Goal: Information Seeking & Learning: Learn about a topic

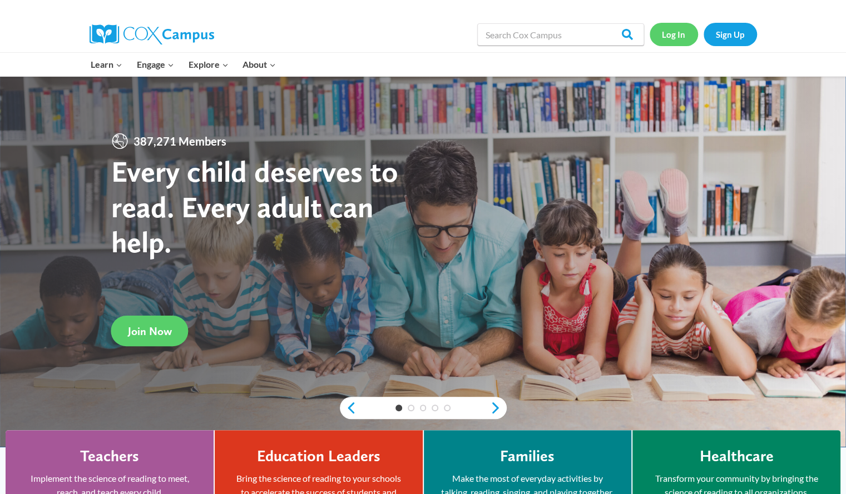
click at [682, 36] on link "Log In" at bounding box center [674, 34] width 48 height 23
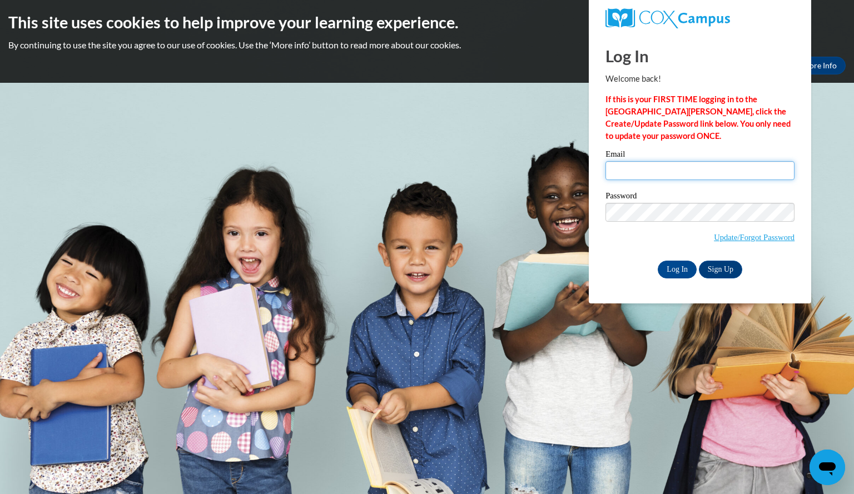
click at [676, 162] on input "Email" at bounding box center [700, 170] width 189 height 19
type input "schwarmolivia@aasd.k12.wi.us"
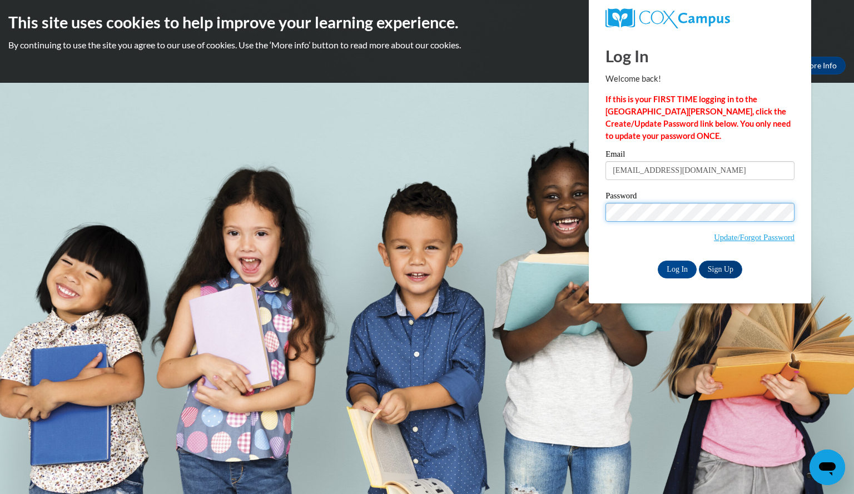
click at [658, 261] on input "Log In" at bounding box center [677, 270] width 39 height 18
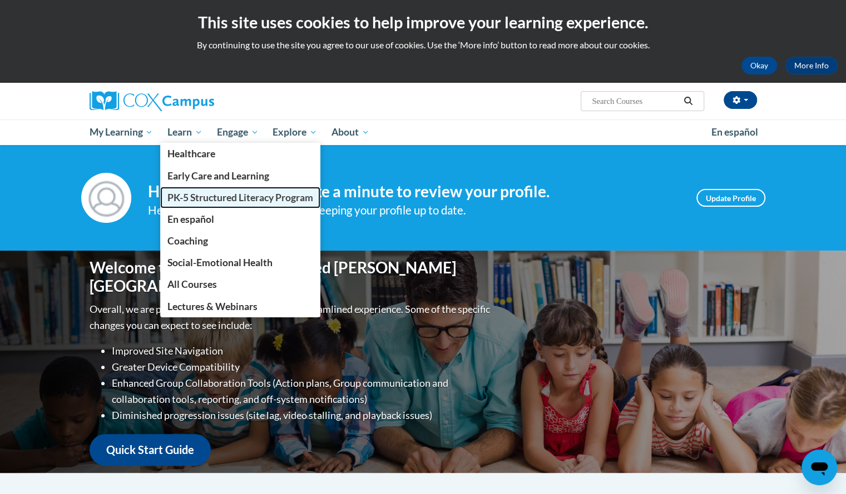
click at [204, 197] on span "PK-5 Structured Literacy Program" at bounding box center [240, 198] width 146 height 12
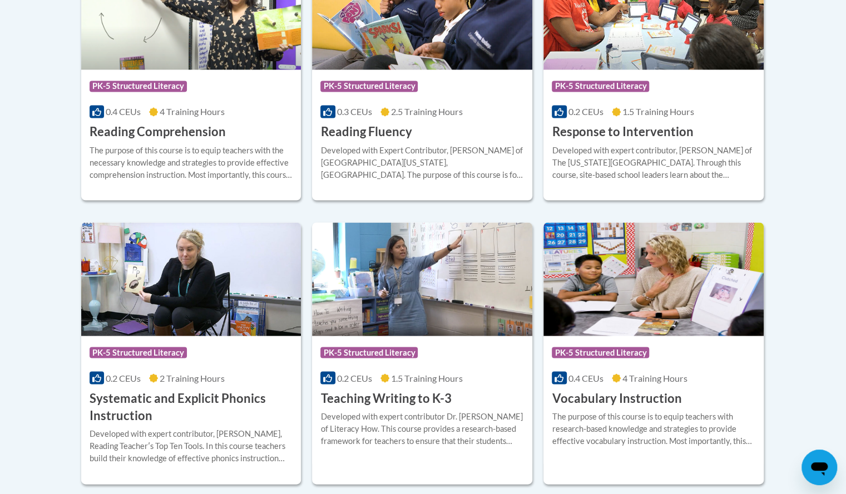
scroll to position [1138, 0]
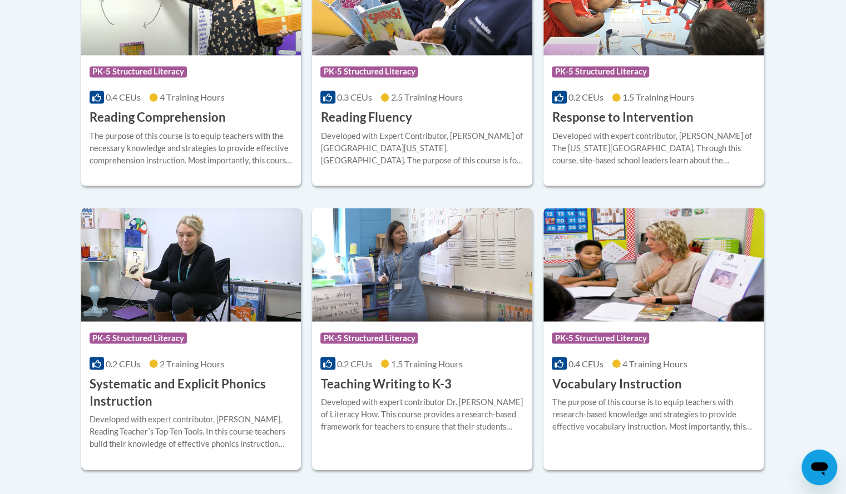
click at [238, 384] on h3 "Systematic and Explicit Phonics Instruction" at bounding box center [192, 392] width 204 height 34
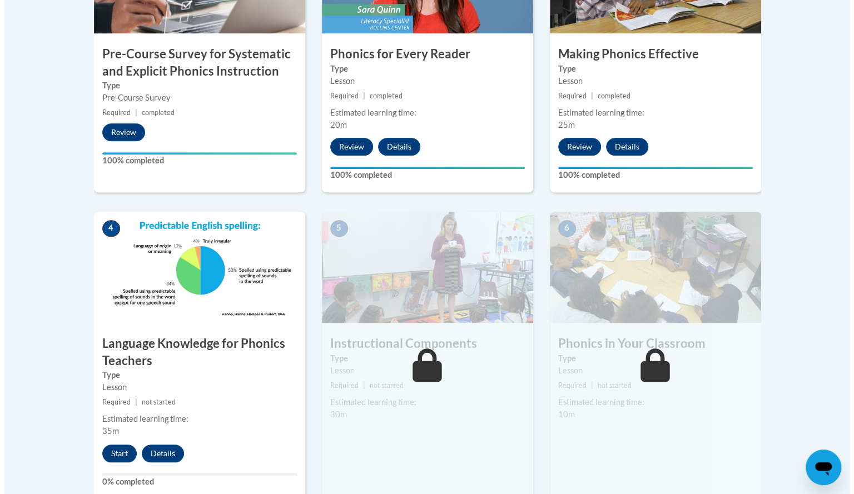
scroll to position [453, 0]
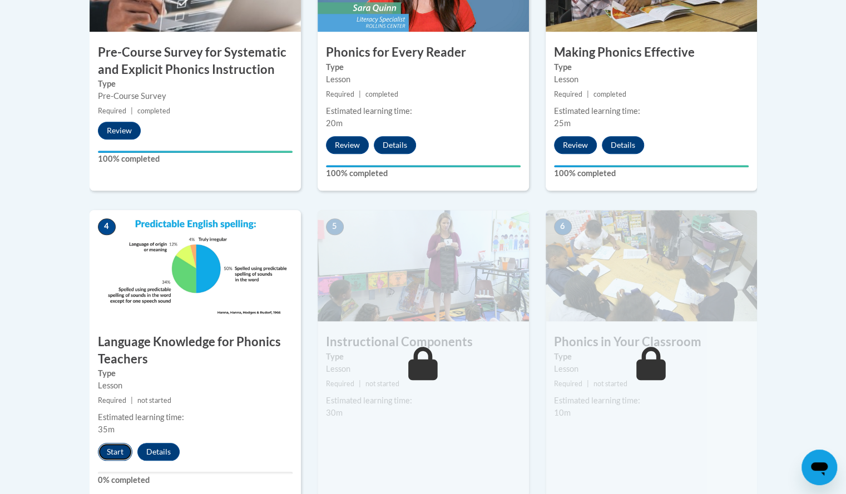
click at [118, 457] on button "Start" at bounding box center [115, 452] width 34 height 18
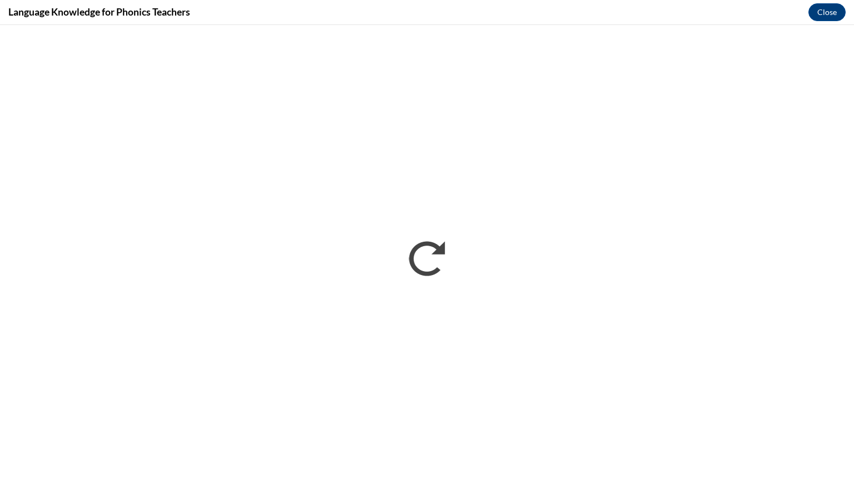
scroll to position [0, 0]
